Goal: Task Accomplishment & Management: Manage account settings

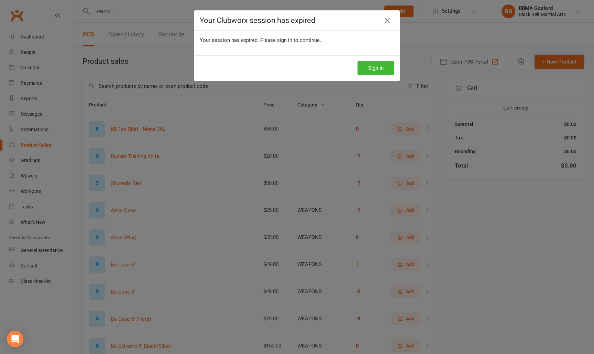
select select "100"
click at [376, 65] on button "Sign In" at bounding box center [376, 68] width 37 height 14
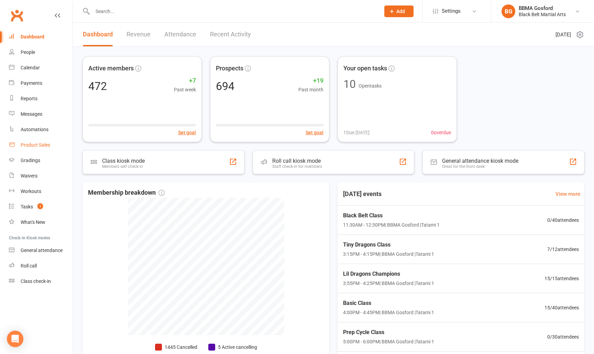
click at [36, 145] on div "Product Sales" at bounding box center [36, 145] width 30 height 6
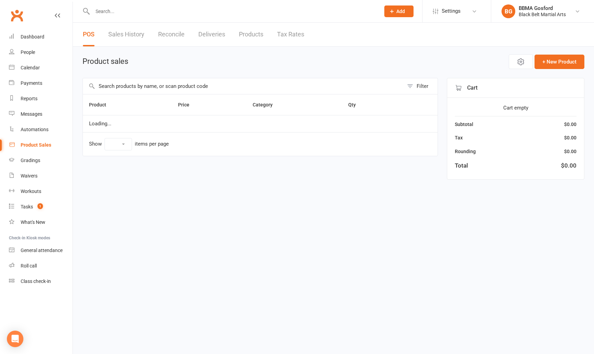
select select "100"
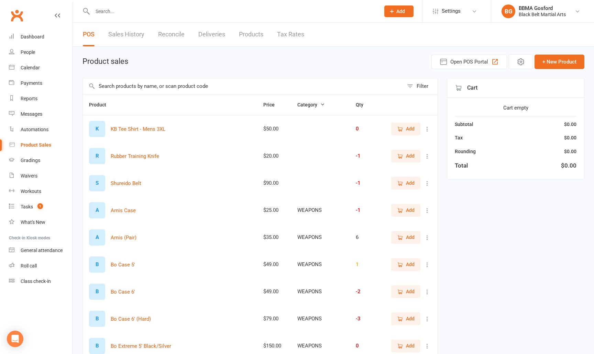
click at [127, 13] on input "text" at bounding box center [232, 12] width 285 height 10
click at [134, 84] on input "text" at bounding box center [243, 86] width 321 height 16
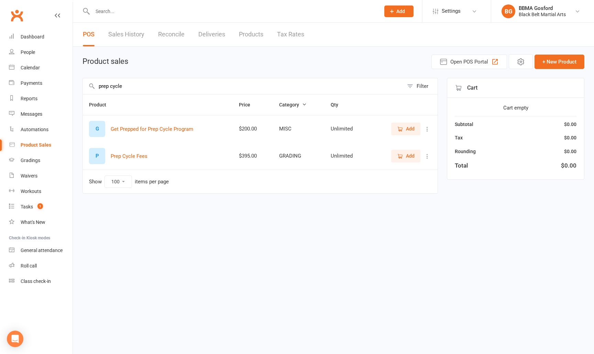
type input "prep cycle"
click at [404, 154] on span "Add" at bounding box center [406, 156] width 18 height 8
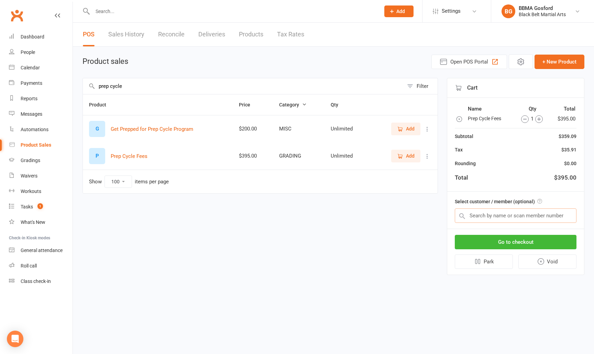
click at [527, 214] on input "text" at bounding box center [516, 216] width 122 height 14
type input "caspian w"
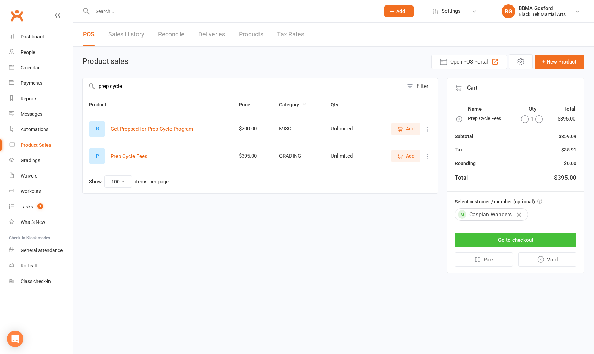
click at [526, 241] on button "Go to checkout" at bounding box center [516, 240] width 122 height 14
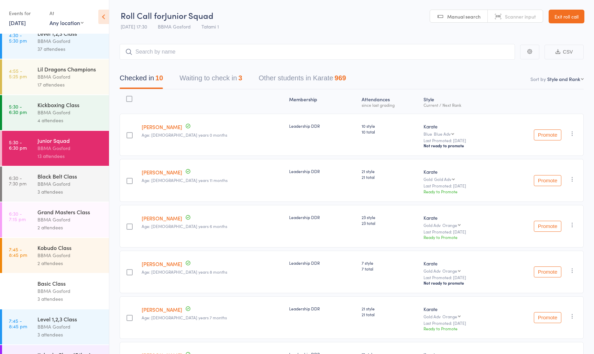
scroll to position [189, 0]
click at [49, 193] on div "3 attendees" at bounding box center [70, 191] width 66 height 8
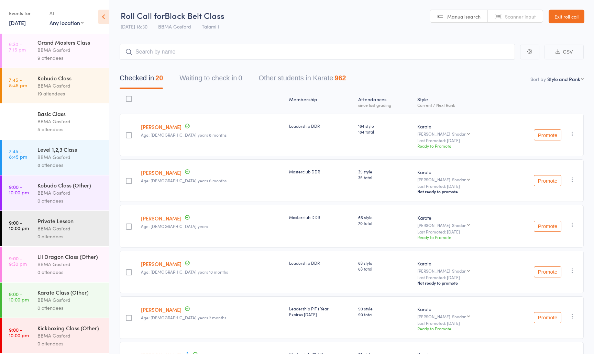
scroll to position [362, 0]
click at [60, 92] on div "19 attendees" at bounding box center [70, 94] width 66 height 8
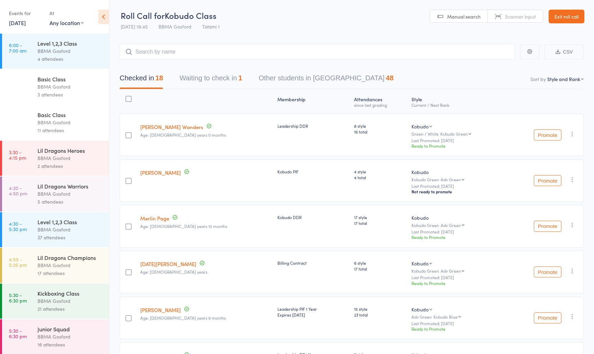
click at [24, 24] on link "11 Aug, 2025" at bounding box center [17, 23] width 17 height 8
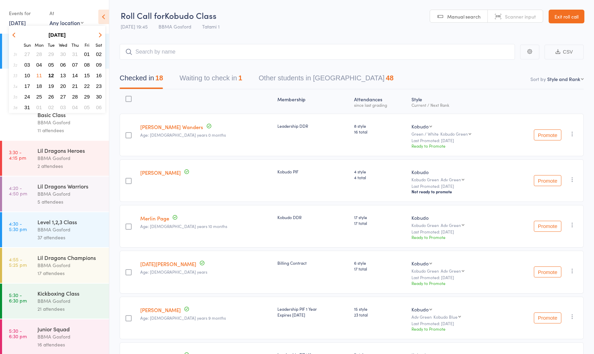
click at [51, 77] on span "12" at bounding box center [51, 76] width 6 height 6
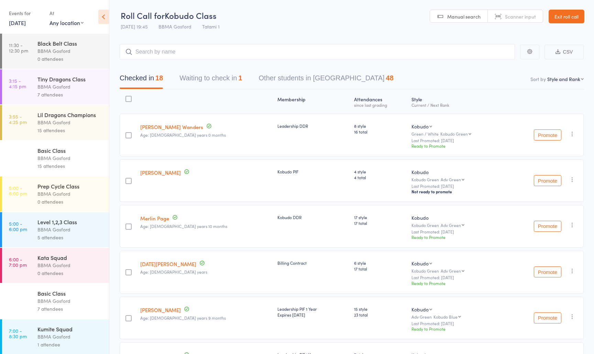
click at [55, 54] on div "BBMA Gosford" at bounding box center [70, 51] width 66 height 8
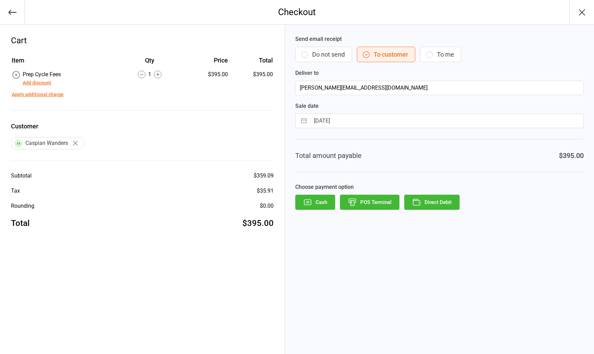
click at [373, 202] on button "POS Terminal" at bounding box center [369, 202] width 59 height 15
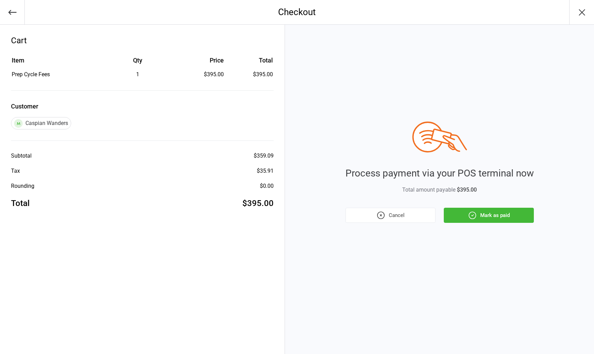
click at [495, 214] on button "Mark as paid" at bounding box center [489, 215] width 90 height 15
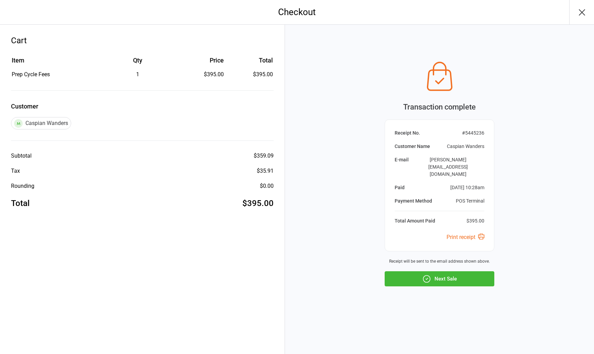
click at [437, 274] on button "Next Sale" at bounding box center [440, 279] width 110 height 15
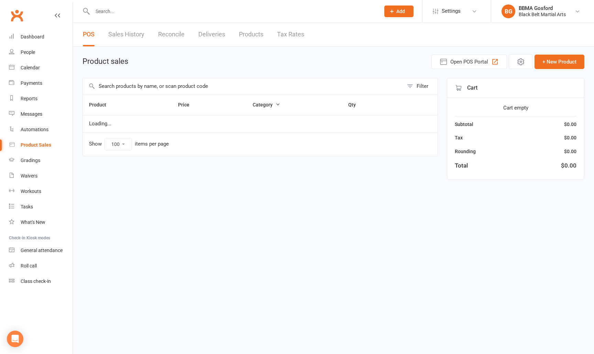
select select "100"
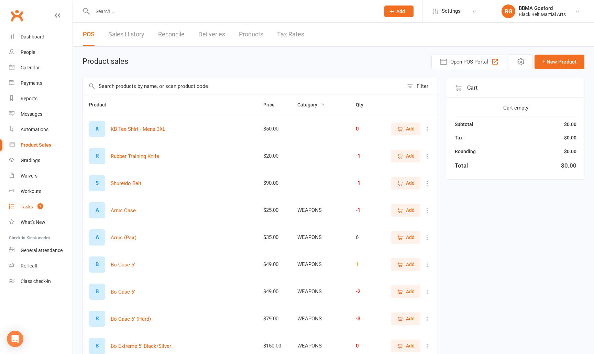
click at [25, 210] on div "Tasks" at bounding box center [27, 207] width 12 height 6
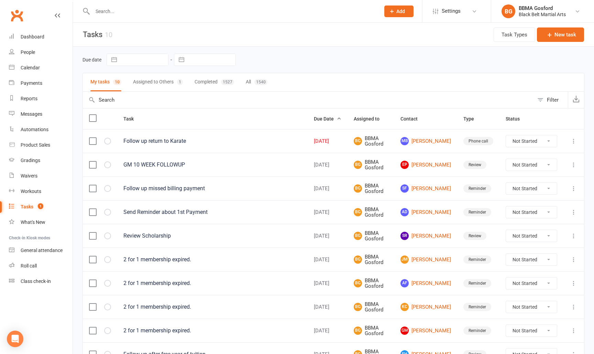
click at [164, 83] on button "Assigned to Others 1" at bounding box center [158, 82] width 50 height 18
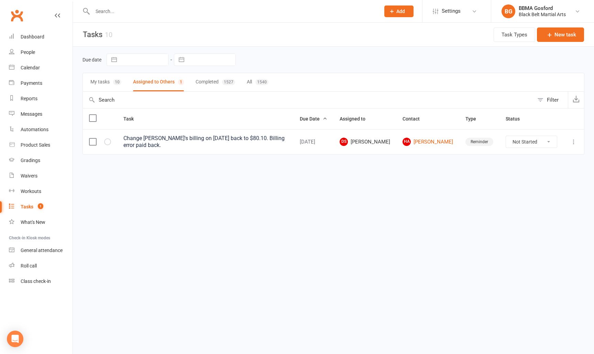
click at [100, 84] on button "My tasks 10" at bounding box center [105, 82] width 31 height 18
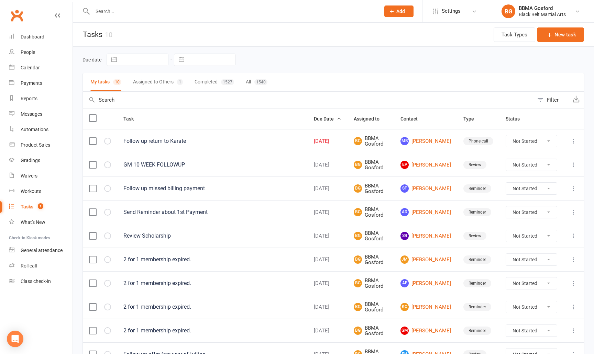
click at [114, 14] on input "text" at bounding box center [232, 12] width 285 height 10
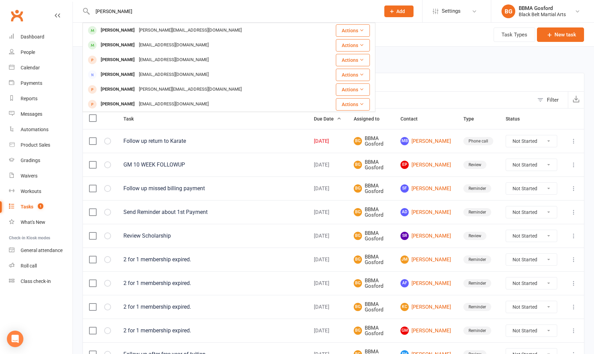
type input "wendy"
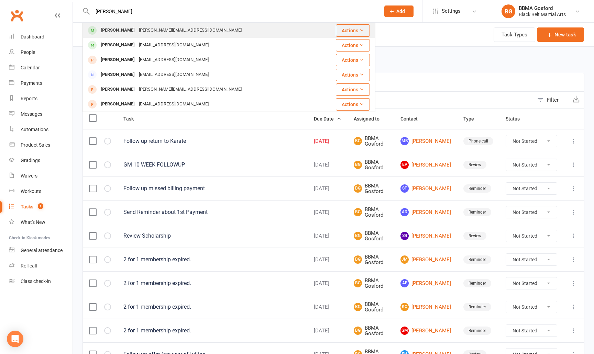
click at [116, 34] on div "Wendy Orchin" at bounding box center [118, 30] width 38 height 10
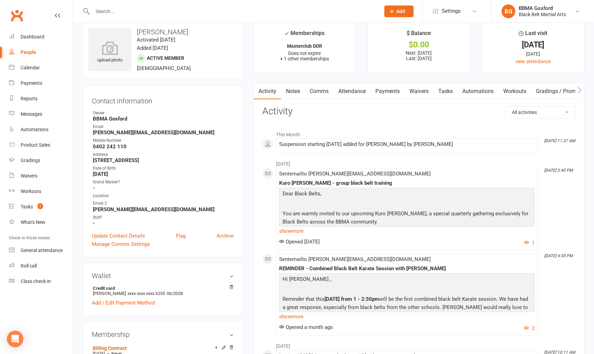
scroll to position [5, 0]
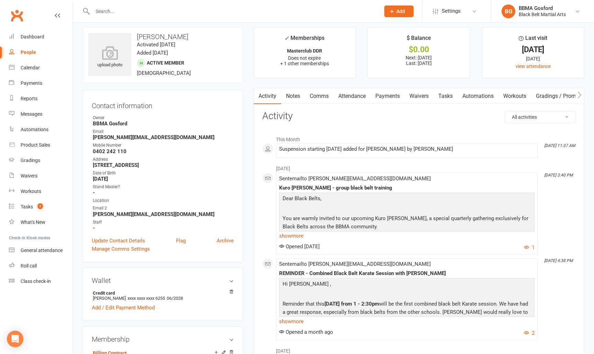
click at [388, 97] on link "Payments" at bounding box center [388, 96] width 34 height 16
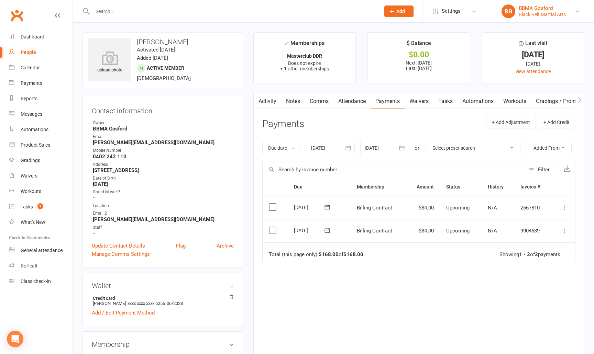
click at [547, 13] on div "Black Belt Martial Arts" at bounding box center [542, 14] width 47 height 6
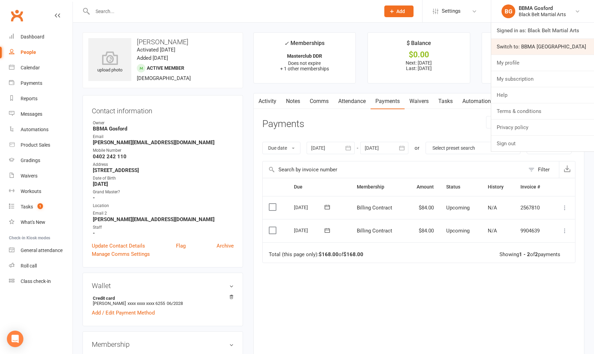
click at [536, 50] on link "Switch to: BBMA [GEOGRAPHIC_DATA]" at bounding box center [542, 47] width 103 height 16
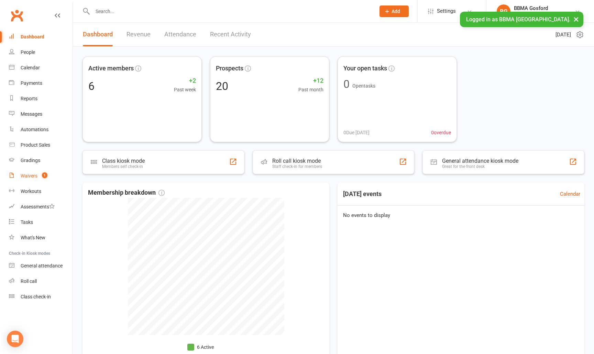
click at [31, 177] on div "Waivers" at bounding box center [29, 176] width 17 height 6
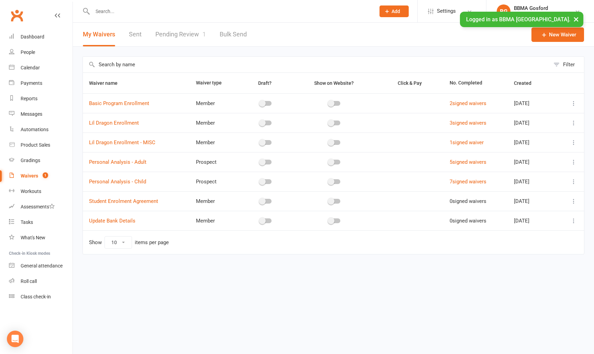
click at [183, 39] on link "Pending Review 1" at bounding box center [180, 35] width 51 height 24
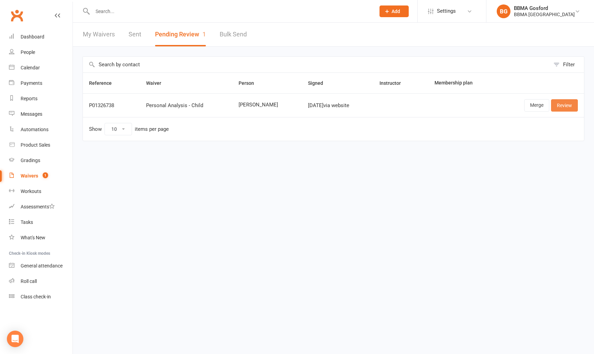
click at [564, 107] on link "Review" at bounding box center [564, 105] width 27 height 12
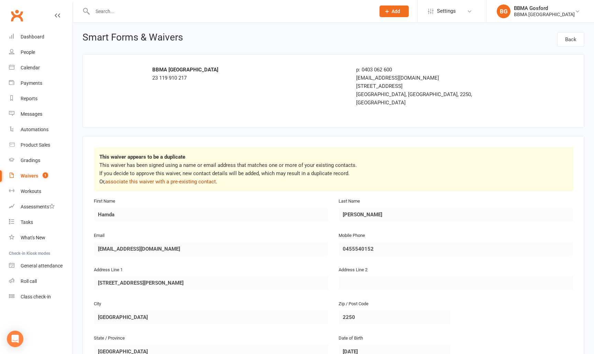
click at [159, 179] on link "associate this waiver with a pre-existing contact" at bounding box center [160, 182] width 111 height 6
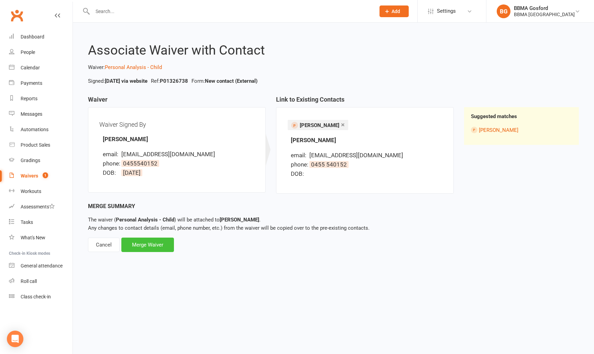
click at [154, 246] on div "Merge Waiver" at bounding box center [147, 245] width 53 height 14
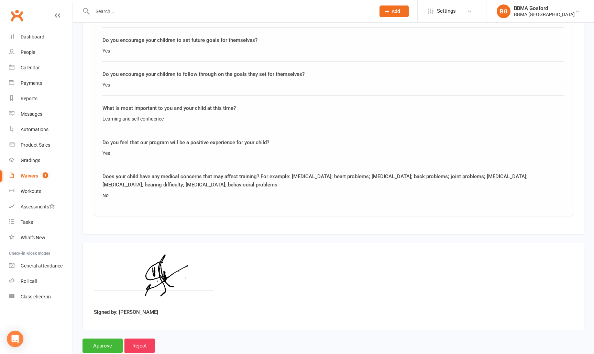
scroll to position [955, 0]
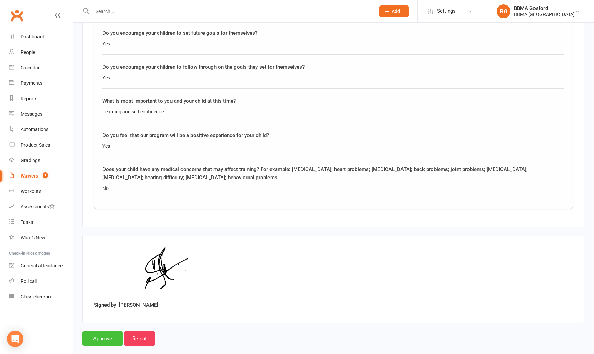
click at [97, 332] on input "Approve" at bounding box center [103, 339] width 40 height 14
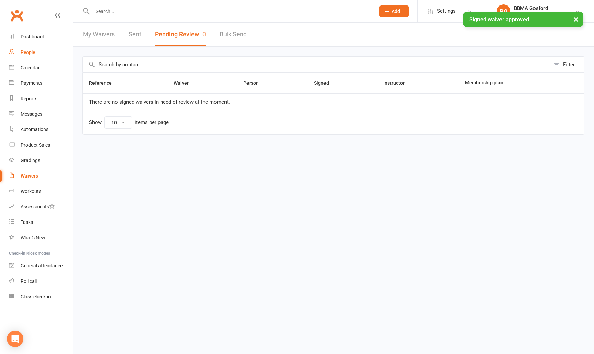
click at [36, 52] on link "People" at bounding box center [41, 52] width 64 height 15
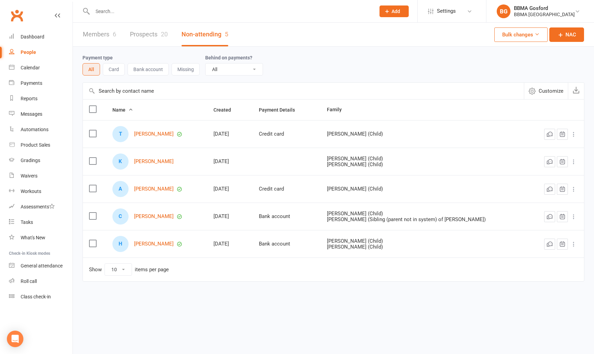
click at [157, 35] on link "Prospects 20" at bounding box center [149, 35] width 38 height 24
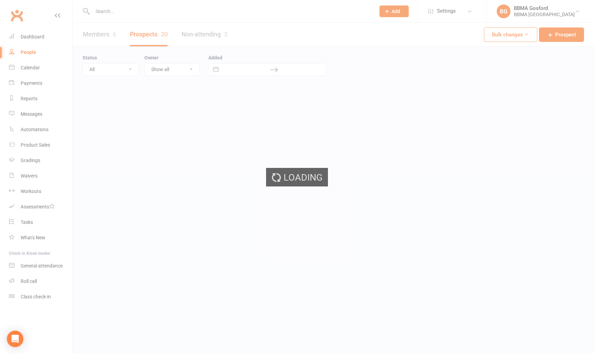
select select "100"
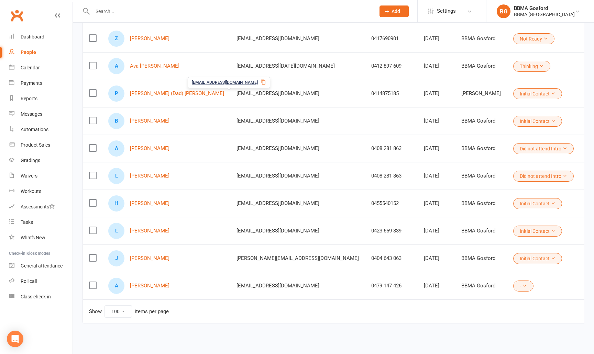
scroll to position [376, 0]
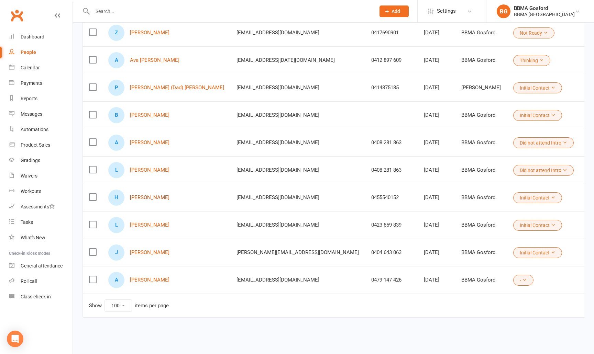
click at [148, 198] on link "Hamda Sabeer" at bounding box center [150, 198] width 40 height 6
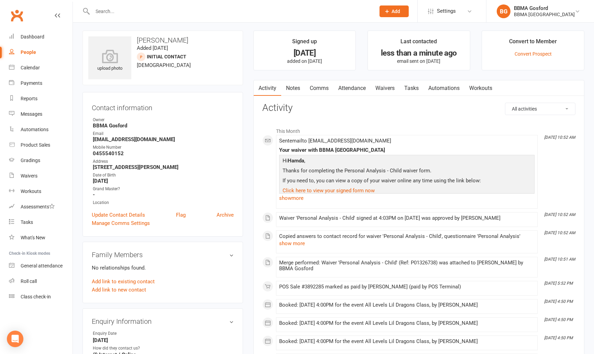
click at [353, 90] on link "Attendance" at bounding box center [351, 88] width 37 height 16
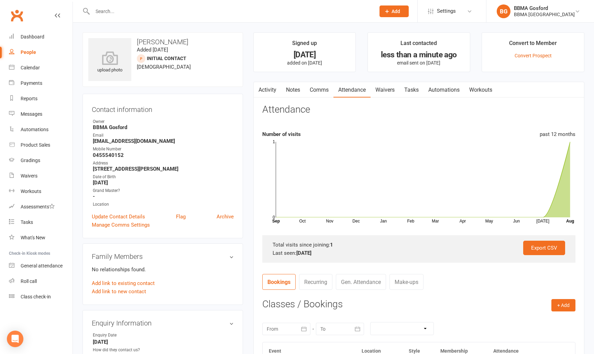
click at [269, 91] on link "Activity" at bounding box center [268, 90] width 28 height 16
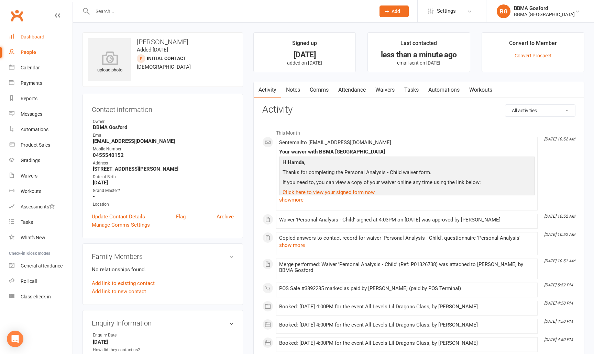
click at [38, 37] on div "Dashboard" at bounding box center [33, 37] width 24 height 6
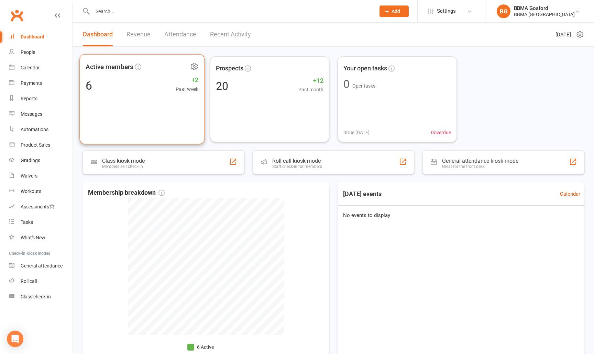
click at [121, 82] on div "6 +2 Past week" at bounding box center [142, 85] width 113 height 15
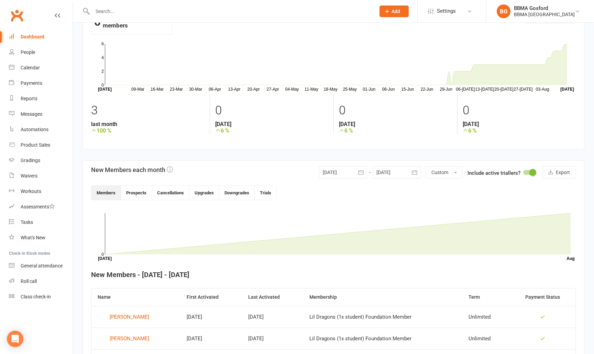
scroll to position [92, 0]
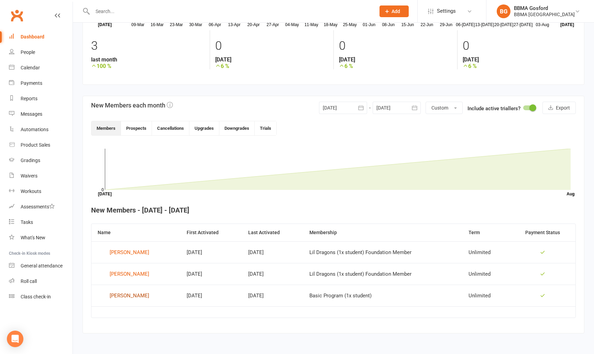
click at [125, 297] on div "Zoe Odgers" at bounding box center [130, 296] width 40 height 10
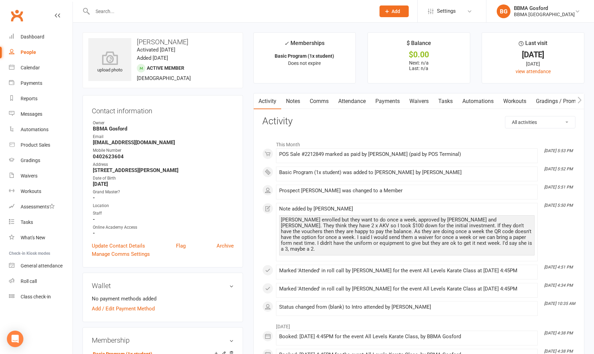
click at [392, 99] on link "Payments" at bounding box center [388, 102] width 34 height 16
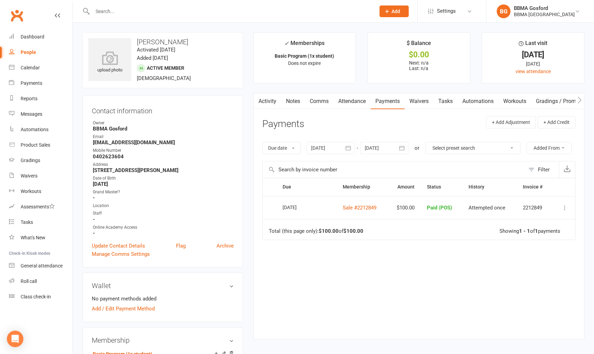
click at [268, 102] on link "Activity" at bounding box center [268, 102] width 28 height 16
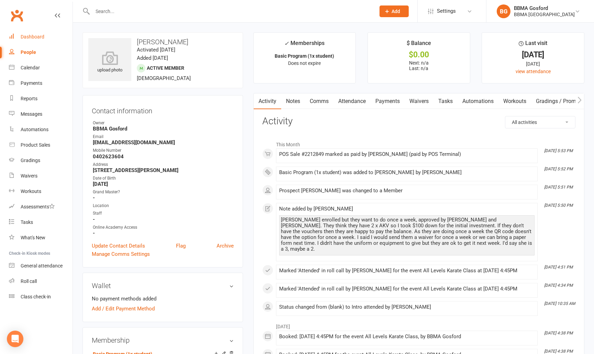
click at [38, 37] on div "Dashboard" at bounding box center [33, 37] width 24 height 6
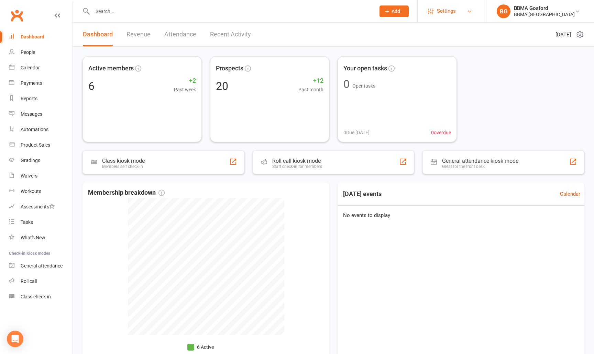
click at [456, 9] on span "Settings" at bounding box center [446, 10] width 19 height 15
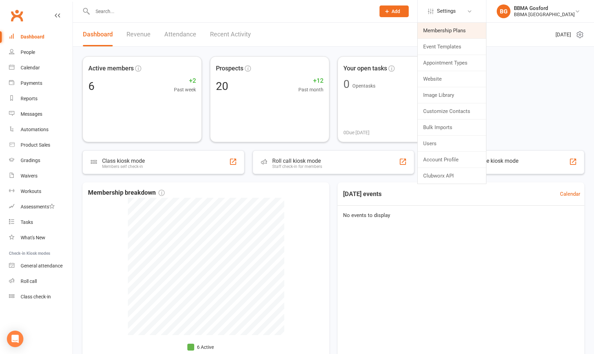
click at [455, 30] on link "Membership Plans" at bounding box center [452, 31] width 68 height 16
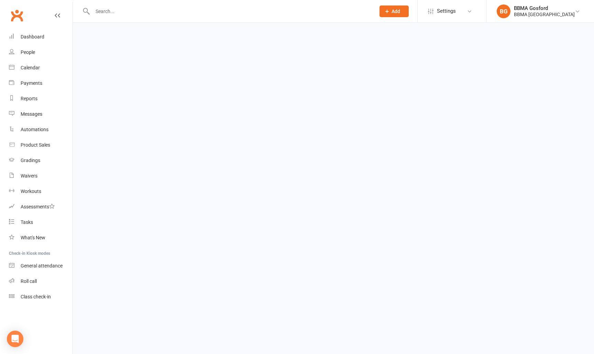
select select "100"
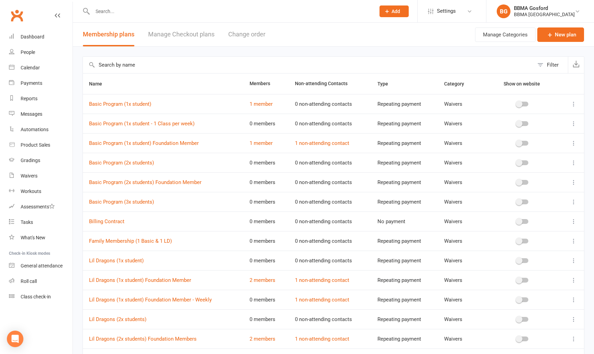
click at [575, 123] on icon at bounding box center [573, 123] width 7 height 7
click at [550, 139] on link "Edit" at bounding box center [543, 137] width 68 height 14
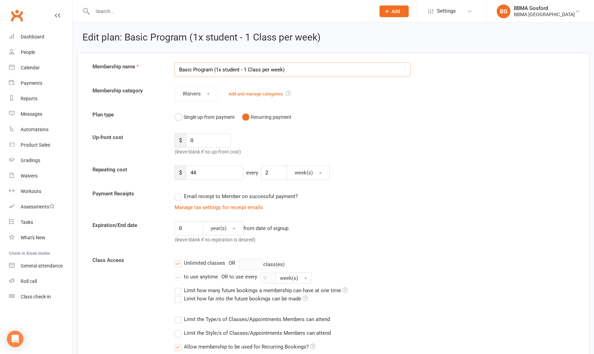
scroll to position [468, 0]
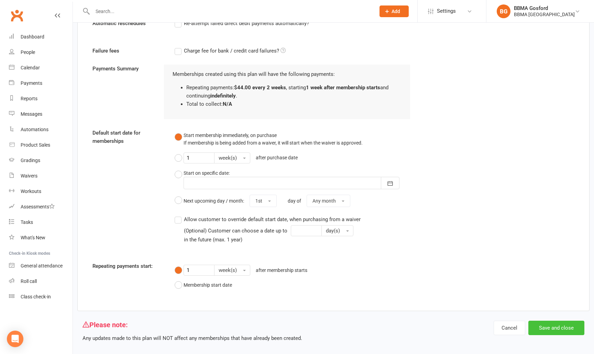
click at [555, 321] on button "Save and close" at bounding box center [556, 328] width 56 height 14
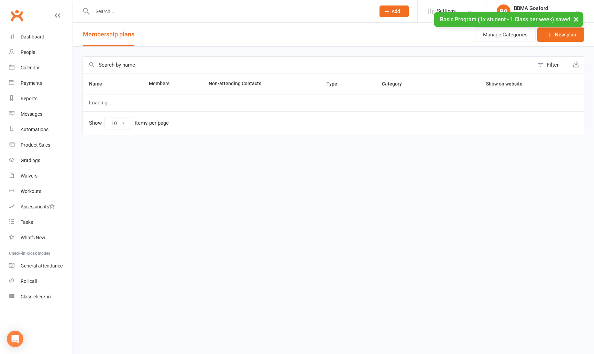
select select "100"
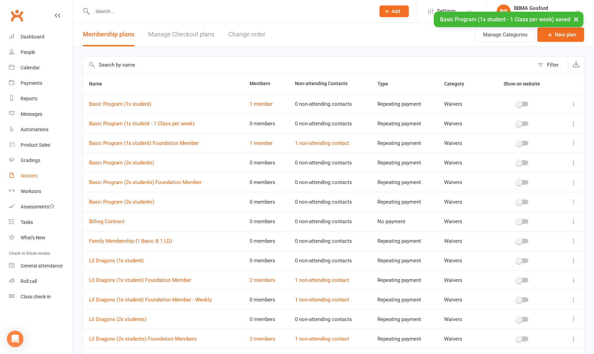
click at [33, 175] on div "Waivers" at bounding box center [29, 176] width 17 height 6
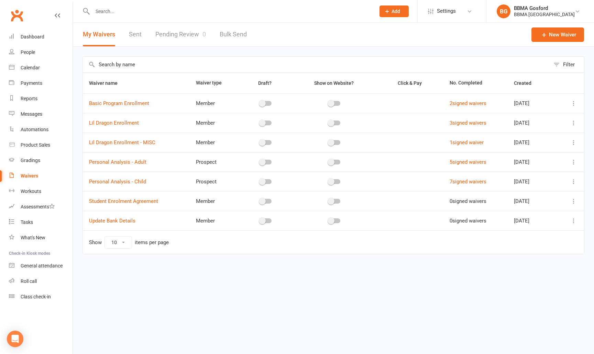
click at [574, 101] on icon at bounding box center [573, 103] width 7 height 7
click at [542, 129] on link "Duplicate waiver" at bounding box center [537, 131] width 81 height 14
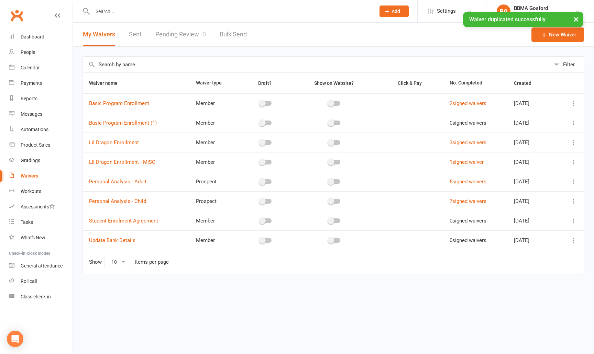
click at [573, 121] on icon at bounding box center [573, 123] width 7 height 7
click at [556, 134] on link "Edit waiver" at bounding box center [537, 137] width 81 height 14
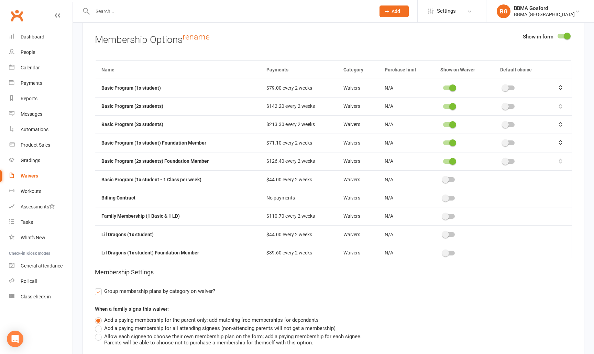
scroll to position [1703, 0]
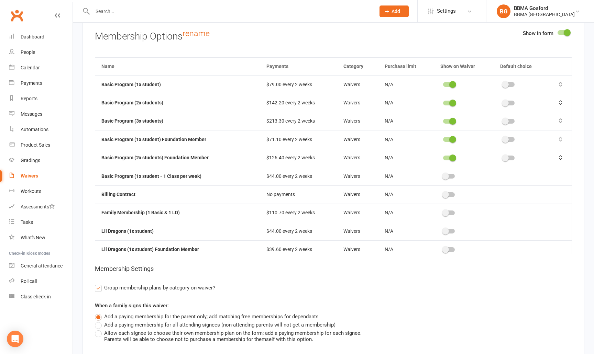
type input "Basic Program Enrollment - MISC"
click at [453, 155] on span at bounding box center [452, 158] width 7 height 7
click at [443, 157] on input "checkbox" at bounding box center [443, 157] width 0 height 0
click at [454, 137] on span at bounding box center [452, 139] width 7 height 7
click at [443, 139] on input "checkbox" at bounding box center [443, 139] width 0 height 0
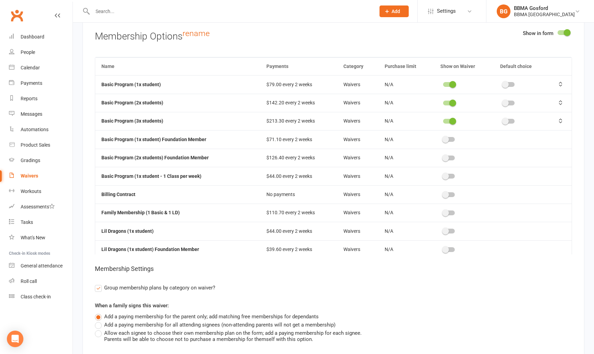
click at [452, 118] on span at bounding box center [452, 121] width 7 height 7
click at [443, 120] on input "checkbox" at bounding box center [443, 120] width 0 height 0
drag, startPoint x: 451, startPoint y: 99, endPoint x: 455, endPoint y: 93, distance: 7.1
click at [451, 100] on span at bounding box center [452, 103] width 7 height 7
click at [443, 102] on input "checkbox" at bounding box center [443, 102] width 0 height 0
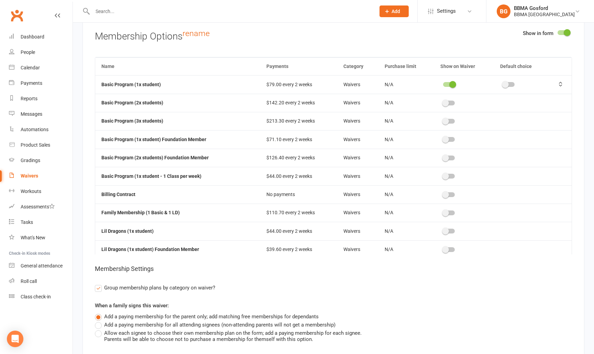
click at [454, 83] on span at bounding box center [452, 84] width 7 height 7
click at [443, 84] on input "checkbox" at bounding box center [443, 84] width 0 height 0
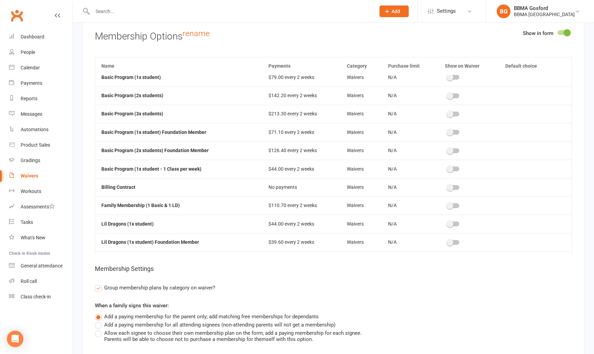
scroll to position [0, 0]
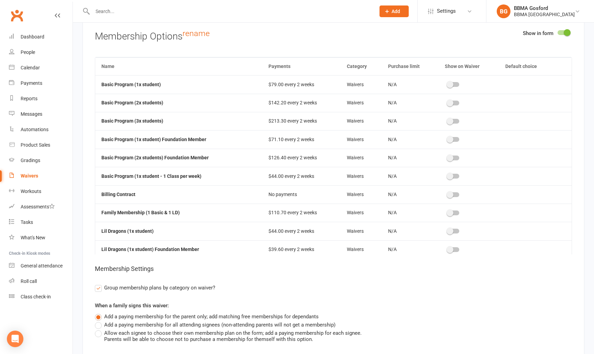
click at [453, 173] on span at bounding box center [450, 176] width 7 height 7
click at [448, 175] on input "checkbox" at bounding box center [448, 175] width 0 height 0
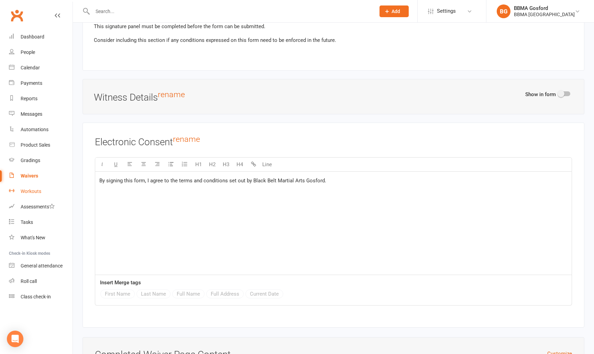
scroll to position [2533, 0]
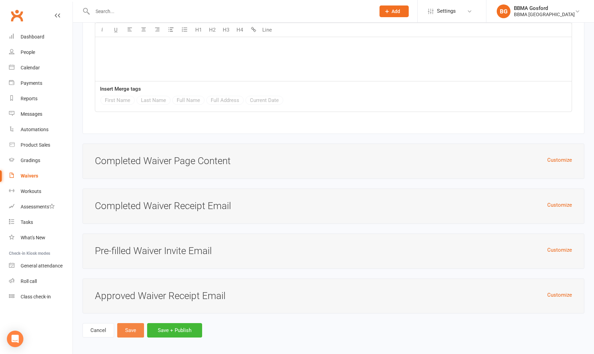
click at [130, 331] on button "Save" at bounding box center [130, 331] width 27 height 14
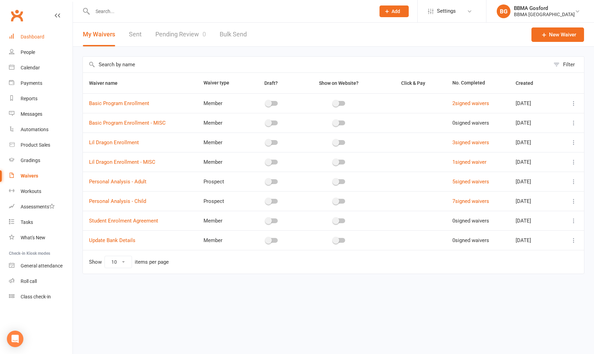
click at [43, 40] on div "Dashboard" at bounding box center [33, 37] width 24 height 6
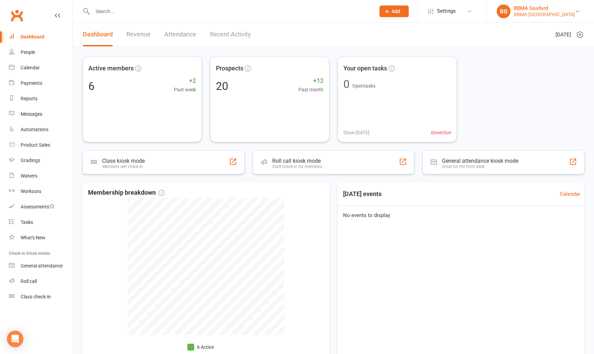
click at [550, 15] on div "BBMA Erina Heights" at bounding box center [544, 14] width 61 height 6
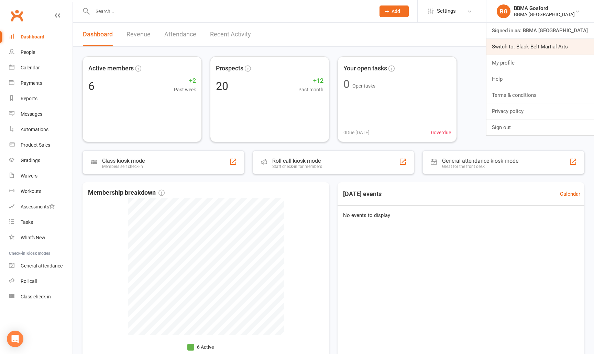
click at [524, 50] on link "Switch to: Black Belt Martial Arts" at bounding box center [540, 47] width 108 height 16
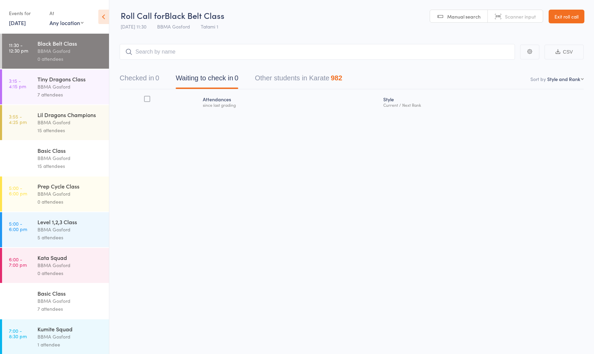
click at [190, 50] on input "search" at bounding box center [317, 52] width 395 height 16
type input "[PERSON_NAME]"
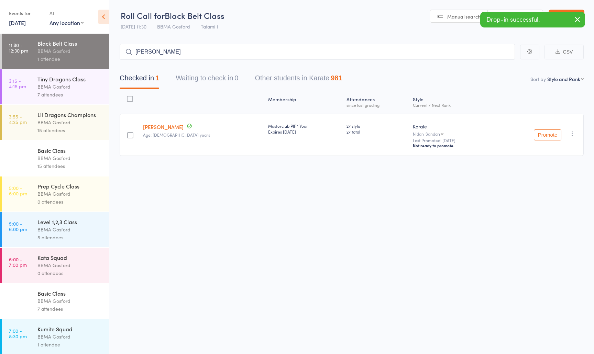
type input "[PERSON_NAME]"
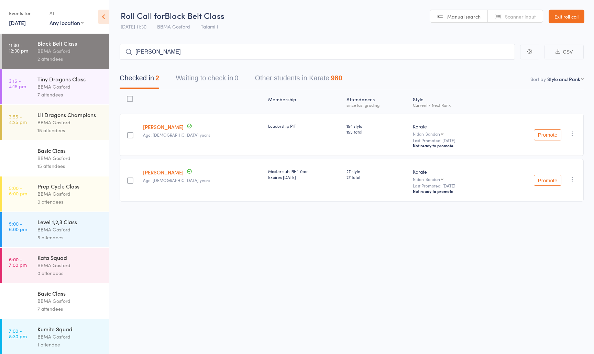
type input "[PERSON_NAME]"
click at [180, 54] on input "search" at bounding box center [317, 52] width 395 height 16
type input "declan s"
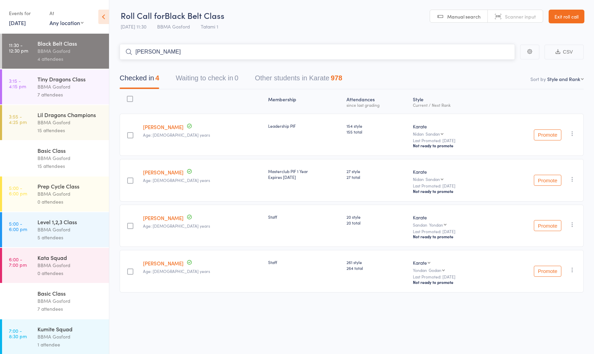
type input "jackie voysey"
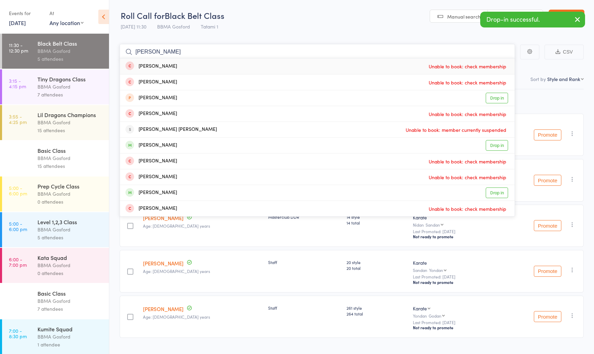
type input "amber hanley"
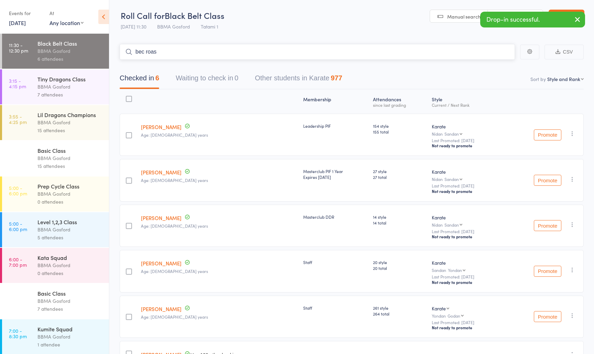
type input "bec roast"
type input "jack parkins"
type input "ann russell"
type input "jossh marks"
type input "trevor kan"
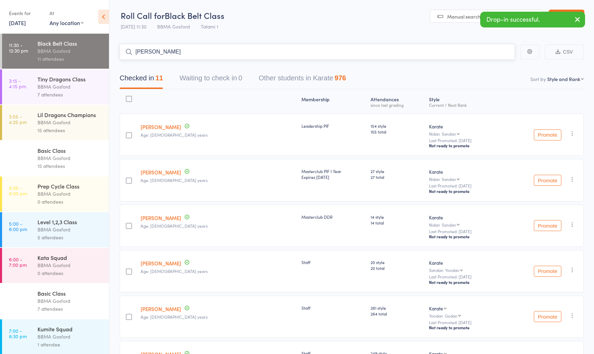
type input "martin pember"
type input "jordan grand"
type input "z"
type input "pauline cornac"
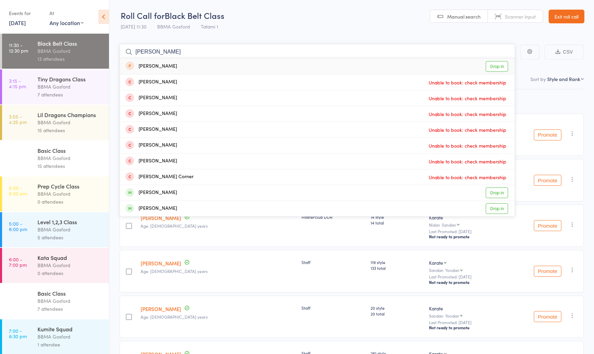
type input "pauline corn"
click at [164, 66] on div "Pauline Cornac" at bounding box center [151, 67] width 52 height 8
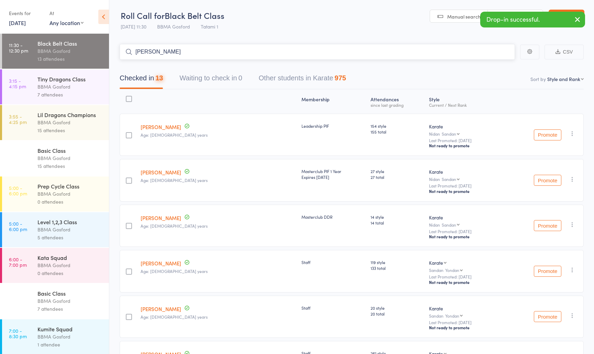
type input "adrian cornac"
